Goal: Task Accomplishment & Management: Manage account settings

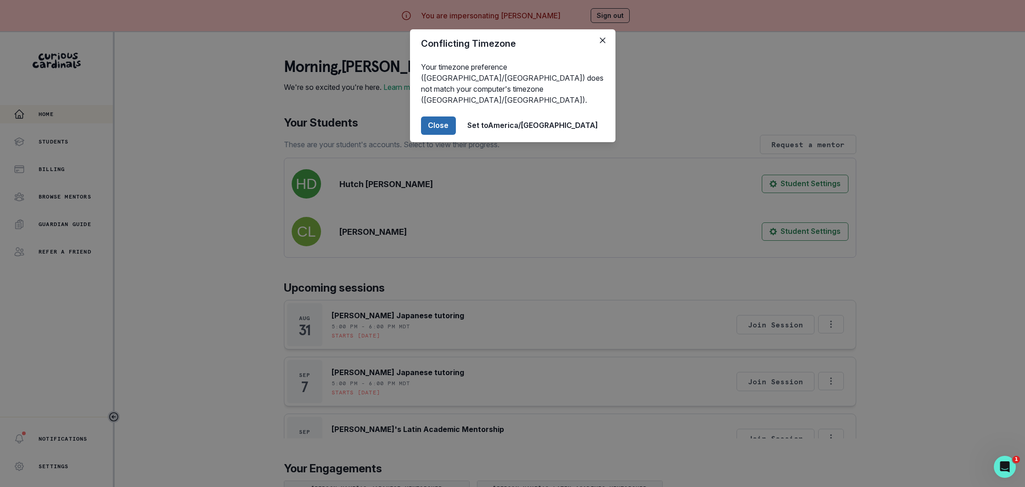
click at [456, 116] on button "Close" at bounding box center [438, 125] width 35 height 18
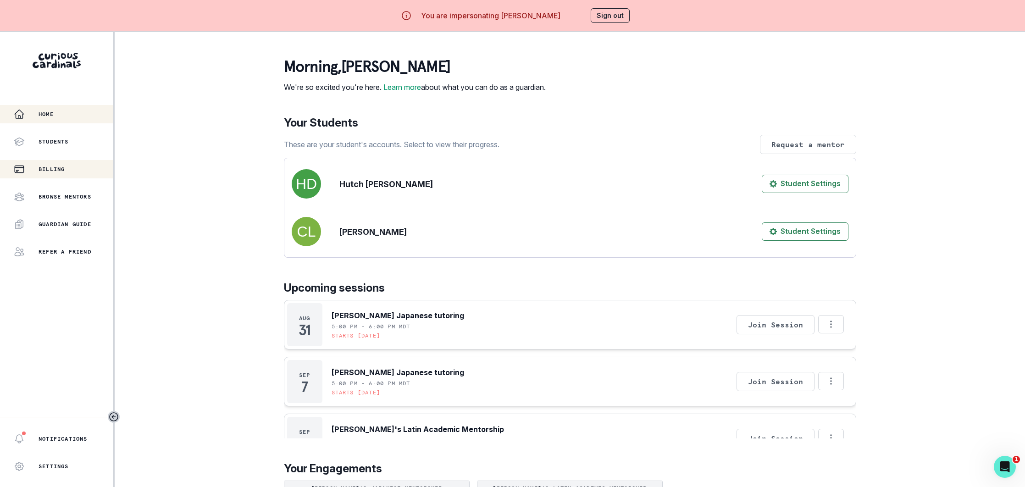
click at [48, 167] on p "Billing" at bounding box center [52, 168] width 26 height 7
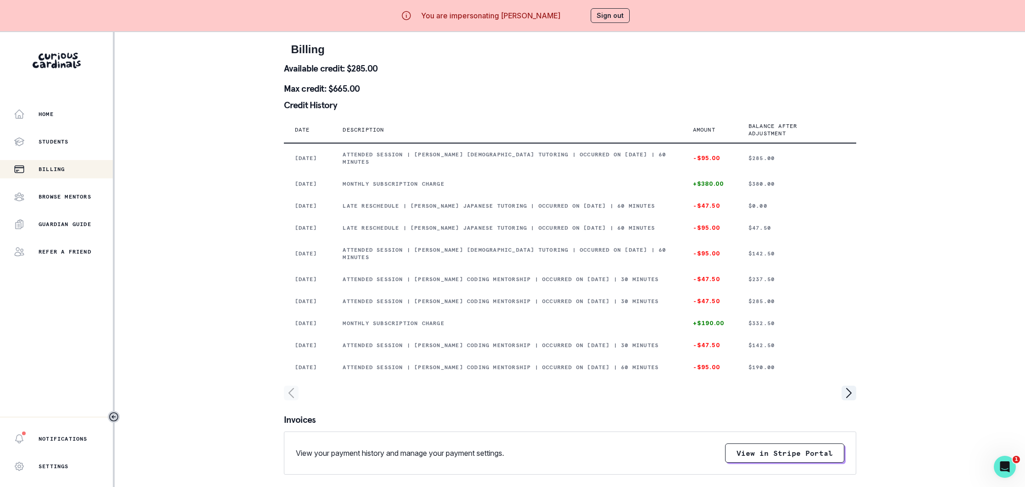
click at [616, 18] on button "Sign out" at bounding box center [609, 15] width 39 height 15
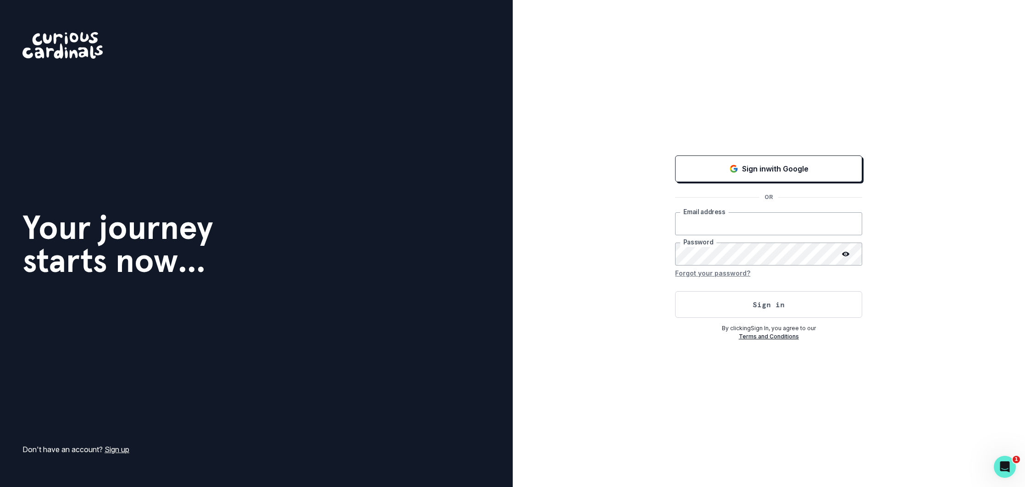
type input "[EMAIL_ADDRESS][DOMAIN_NAME]"
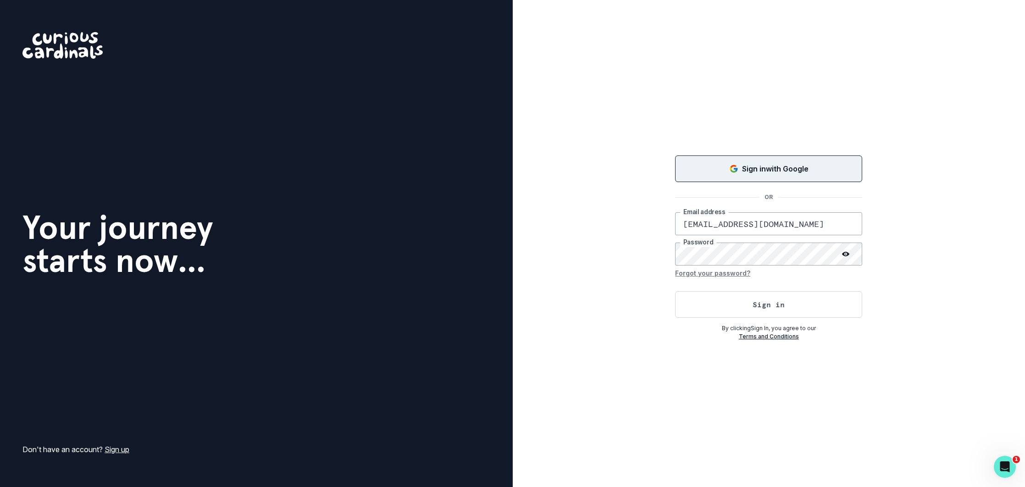
click at [783, 165] on p "Sign in with Google" at bounding box center [775, 168] width 66 height 11
